Goal: Task Accomplishment & Management: Complete application form

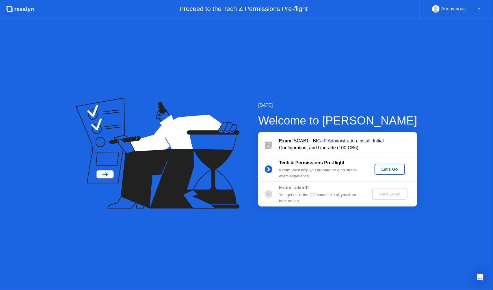
click at [389, 169] on div "Let's Go" at bounding box center [390, 169] width 26 height 5
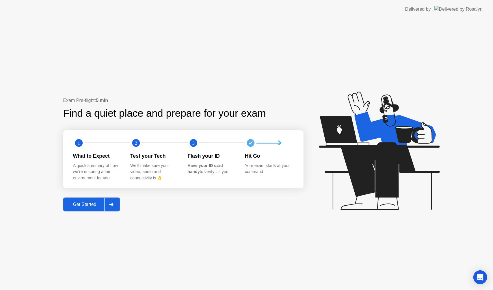
click at [88, 204] on div "Get Started" at bounding box center [85, 204] width 40 height 5
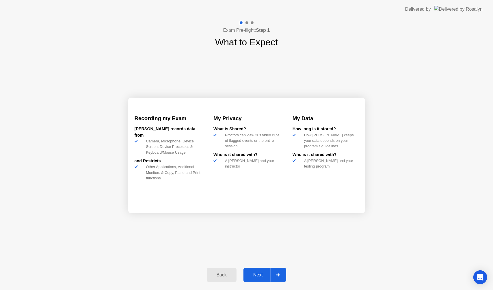
click at [260, 274] on div "Next" at bounding box center [258, 274] width 26 height 5
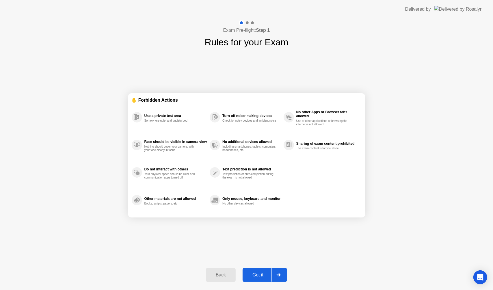
click at [260, 274] on div "Got it" at bounding box center [257, 274] width 27 height 5
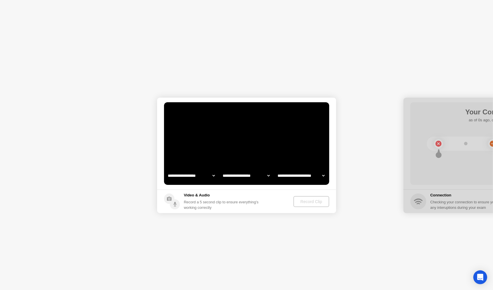
select select "**********"
select select "*******"
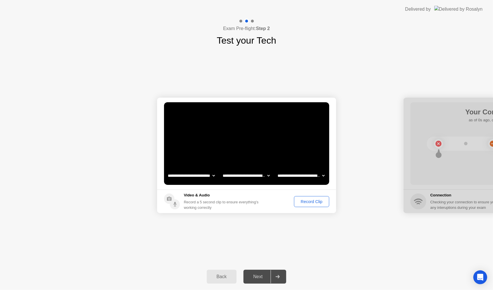
click at [312, 202] on div "Record Clip" at bounding box center [311, 201] width 31 height 5
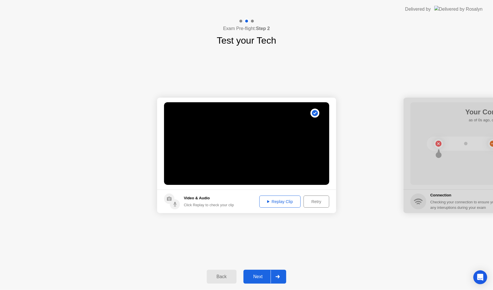
click at [259, 277] on div "Next" at bounding box center [258, 276] width 26 height 5
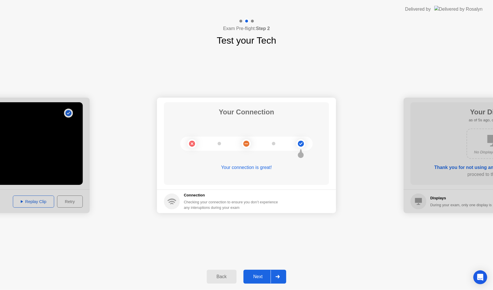
click at [256, 275] on div "Next" at bounding box center [258, 276] width 26 height 5
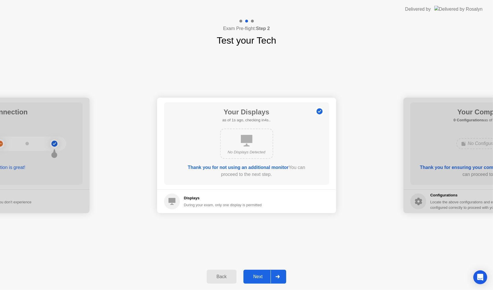
click at [258, 274] on div "Next" at bounding box center [258, 276] width 26 height 5
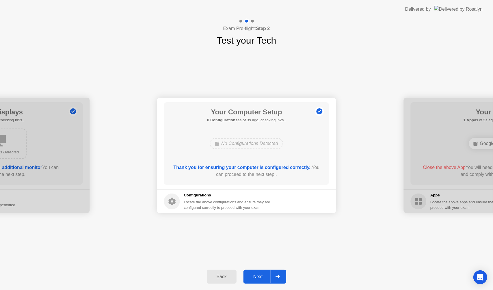
click at [255, 276] on div "Next" at bounding box center [258, 276] width 26 height 5
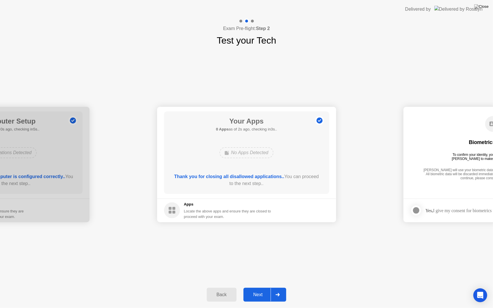
click at [256, 290] on div "Next" at bounding box center [258, 294] width 26 height 5
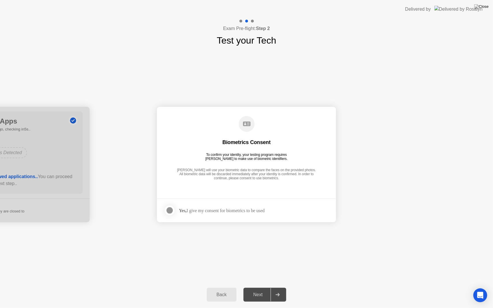
click at [171, 211] on div at bounding box center [169, 210] width 7 height 7
click at [262, 290] on div "Next" at bounding box center [258, 294] width 26 height 5
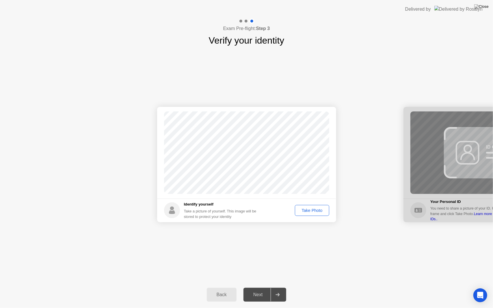
click at [313, 212] on div "Take Photo" at bounding box center [312, 210] width 30 height 5
click at [259, 290] on div "Next" at bounding box center [258, 294] width 26 height 5
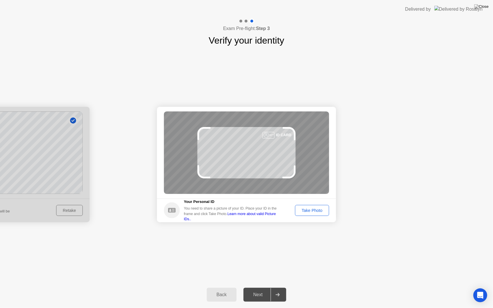
click at [318, 210] on div "Take Photo" at bounding box center [312, 210] width 30 height 5
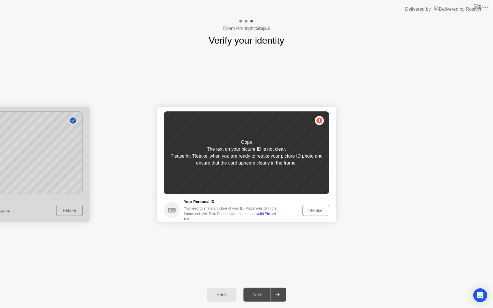
click at [314, 211] on div "Retake" at bounding box center [316, 210] width 23 height 5
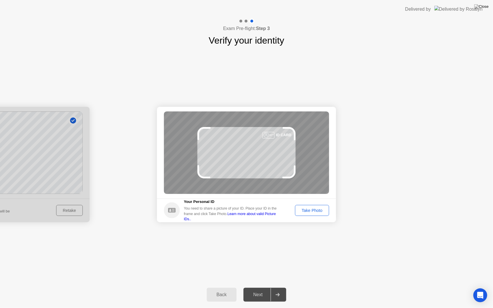
click at [314, 211] on div "Take Photo" at bounding box center [312, 210] width 30 height 5
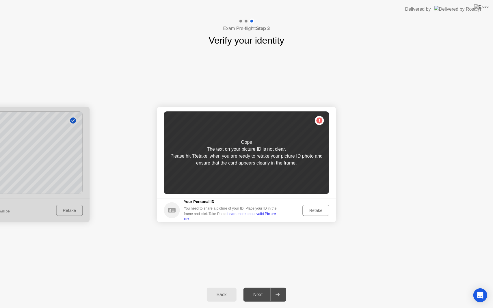
click at [310, 213] on div "Retake" at bounding box center [316, 210] width 23 height 5
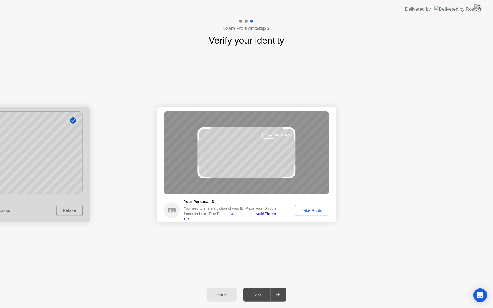
click at [311, 214] on button "Take Photo" at bounding box center [312, 210] width 34 height 11
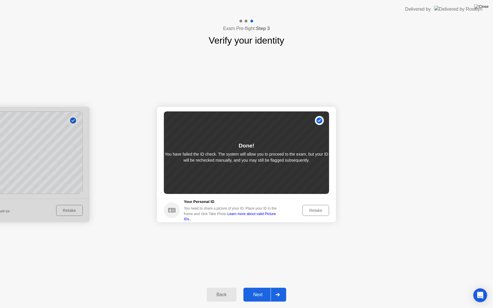
click at [256, 290] on div "Next" at bounding box center [258, 294] width 26 height 5
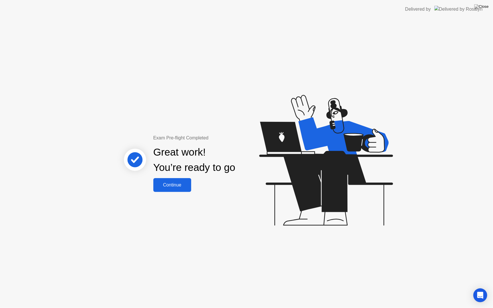
click at [175, 187] on div "Continue" at bounding box center [172, 184] width 34 height 5
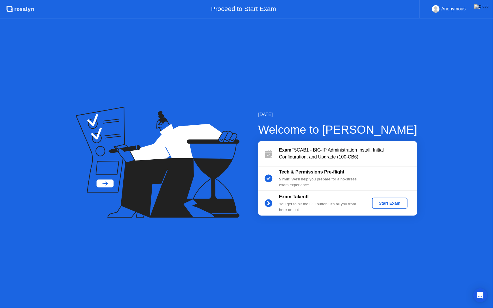
click at [385, 203] on div "Start Exam" at bounding box center [389, 203] width 31 height 5
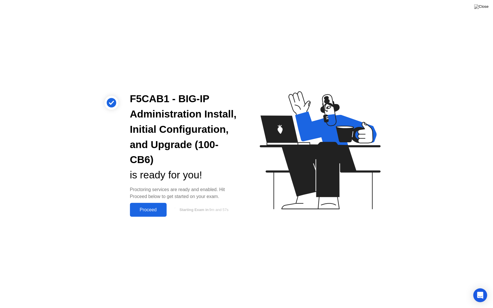
click at [147, 211] on div "Proceed" at bounding box center [148, 209] width 33 height 5
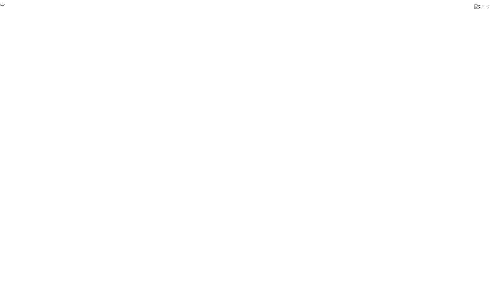
click div "End Proctoring Session"
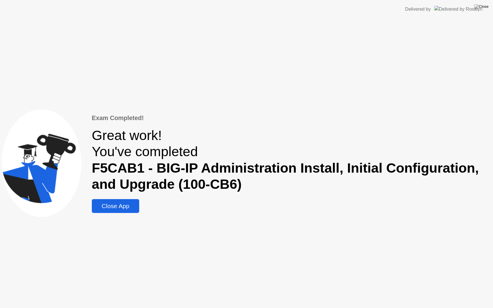
click at [122, 208] on div "Close App" at bounding box center [116, 206] width 44 height 7
